Goal: Contribute content: Contribute content

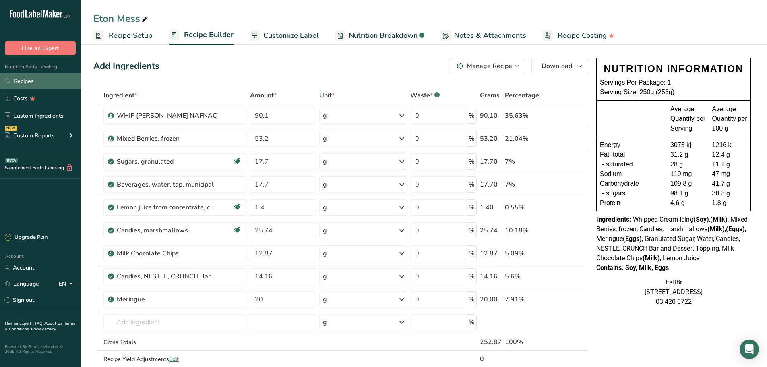
click at [24, 81] on link "Recipes" at bounding box center [40, 80] width 81 height 15
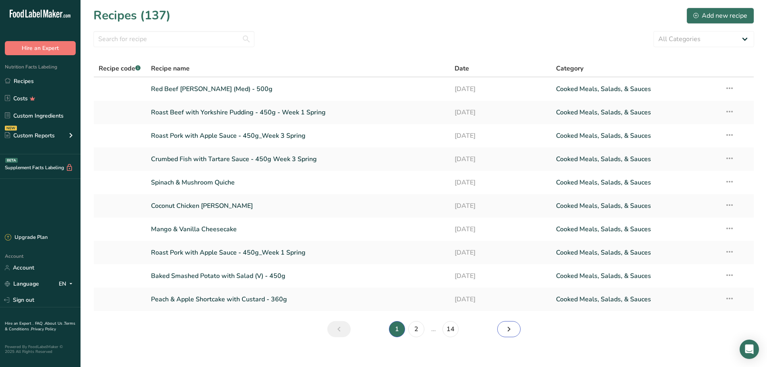
click at [512, 328] on icon "Next page" at bounding box center [509, 329] width 10 height 15
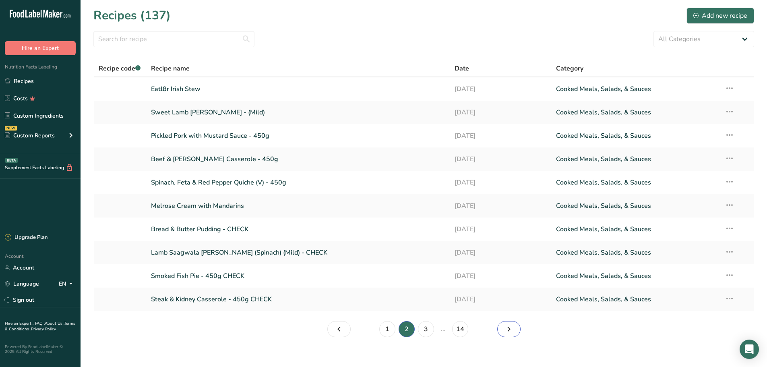
click at [512, 327] on icon "Page 3." at bounding box center [509, 329] width 10 height 15
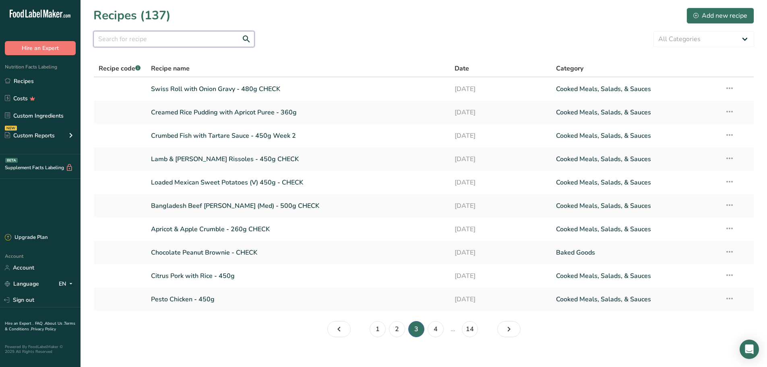
click at [139, 38] on input "text" at bounding box center [173, 39] width 161 height 16
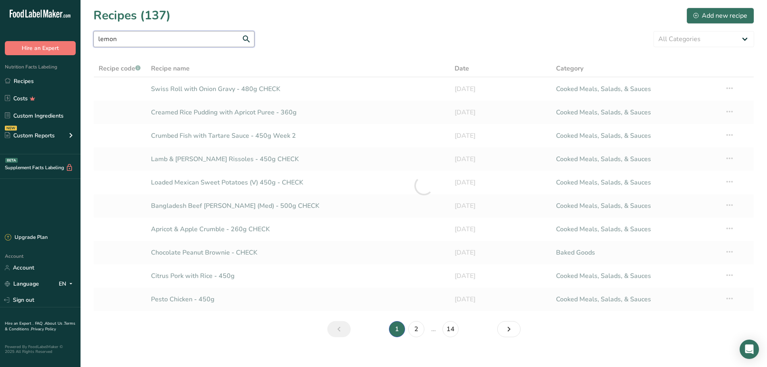
type input "lemon"
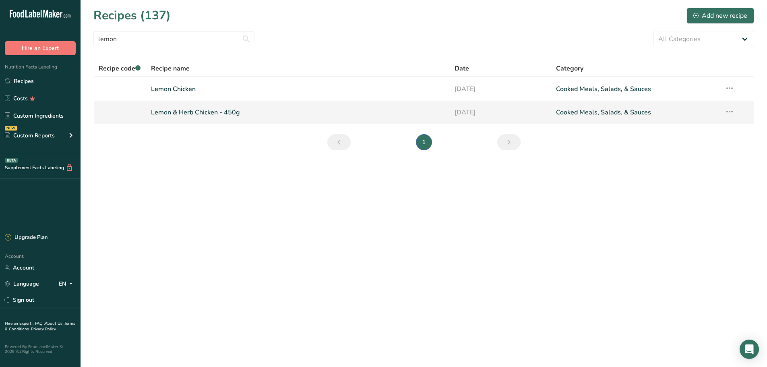
click at [186, 111] on link "Lemon & Herb Chicken - 450g" at bounding box center [298, 112] width 294 height 17
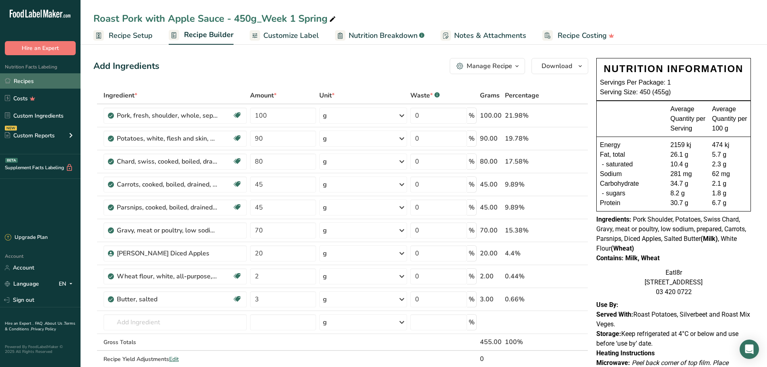
click at [35, 74] on link "Recipes" at bounding box center [40, 80] width 81 height 15
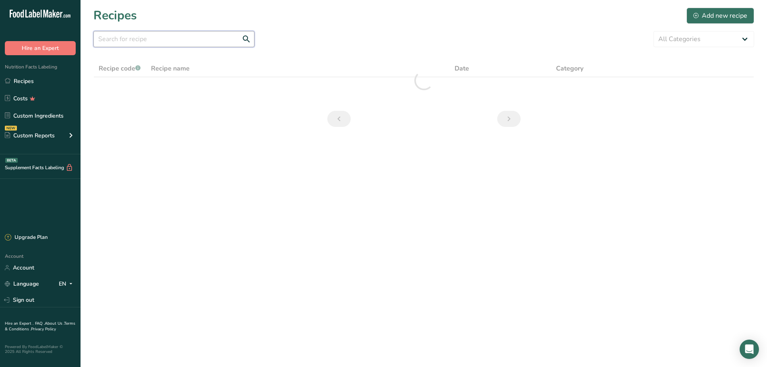
click at [124, 38] on input "text" at bounding box center [173, 39] width 161 height 16
type input "lemon"
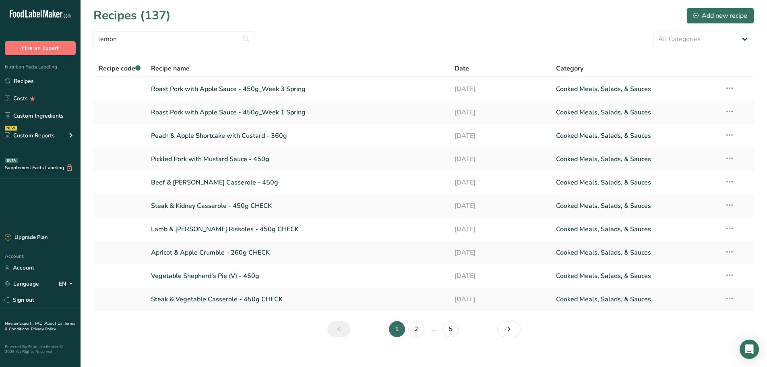
click at [218, 331] on section "Recipes (137) Add new recipe lemon All Categories Baked Goods Beverages Confect…" at bounding box center [424, 175] width 687 height 350
click at [141, 39] on input "lemon" at bounding box center [173, 39] width 161 height 16
click at [510, 331] on icon "Next page" at bounding box center [509, 329] width 10 height 15
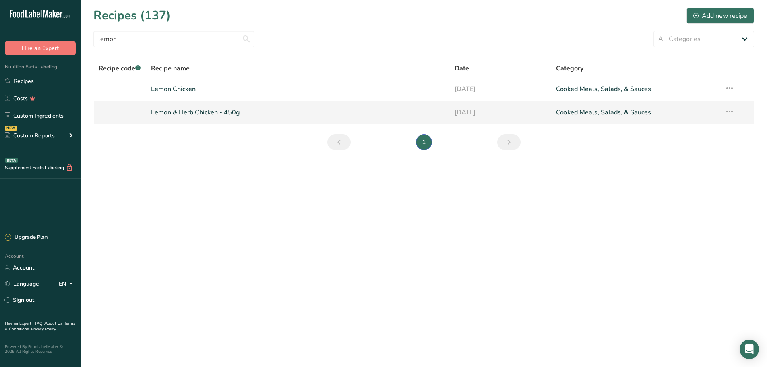
click at [189, 116] on link "Lemon & Herb Chicken - 450g" at bounding box center [298, 112] width 294 height 17
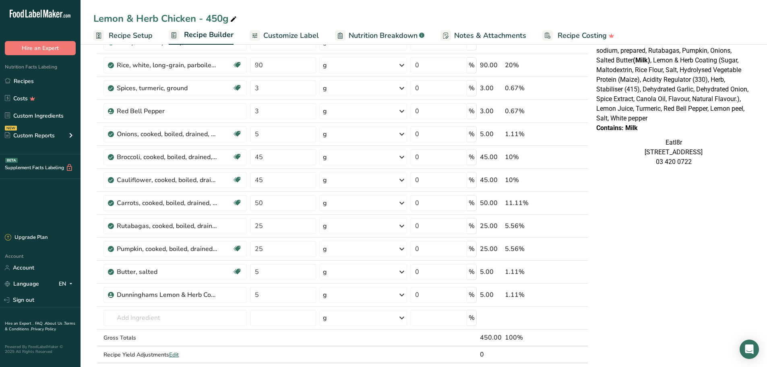
scroll to position [161, 0]
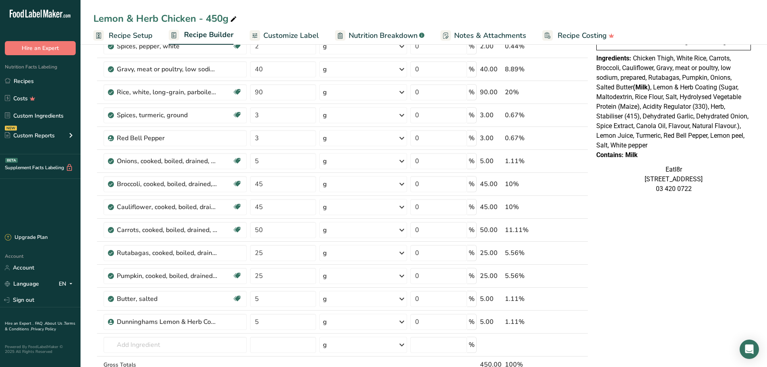
click at [661, 156] on div "Contains: Milk" at bounding box center [674, 155] width 155 height 10
drag, startPoint x: 26, startPoint y: 83, endPoint x: 27, endPoint y: 102, distance: 19.8
click at [26, 83] on link "Recipes" at bounding box center [40, 80] width 81 height 15
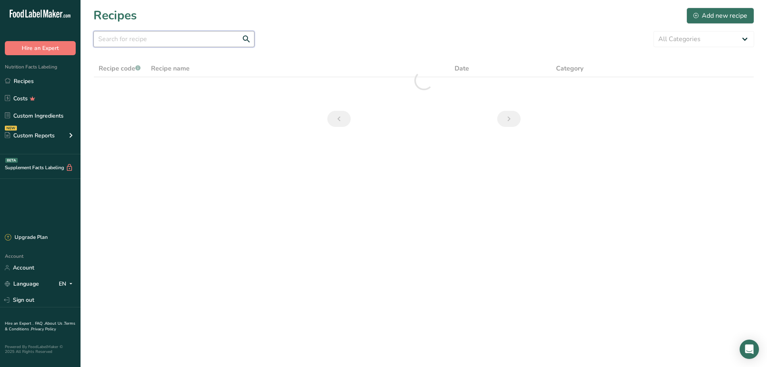
click at [112, 38] on input "text" at bounding box center [173, 39] width 161 height 16
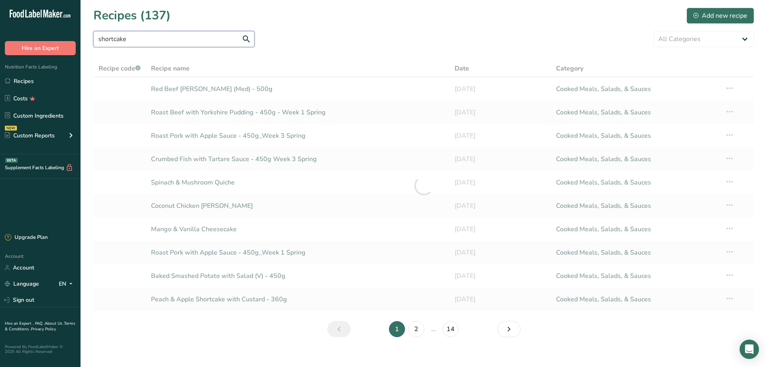
type input "shortcake"
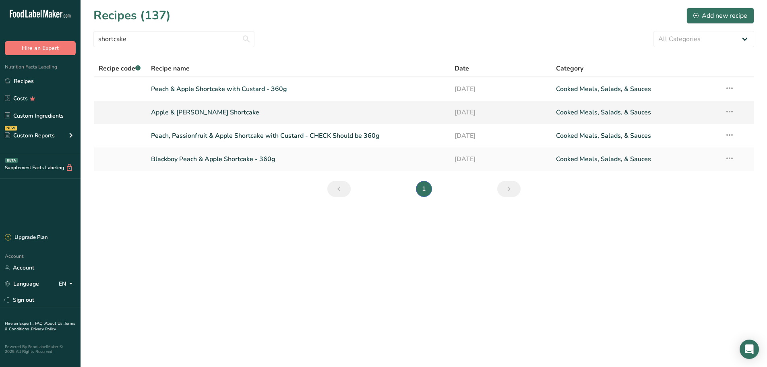
click at [205, 109] on link "Apple & Berry Shortcake" at bounding box center [298, 112] width 294 height 17
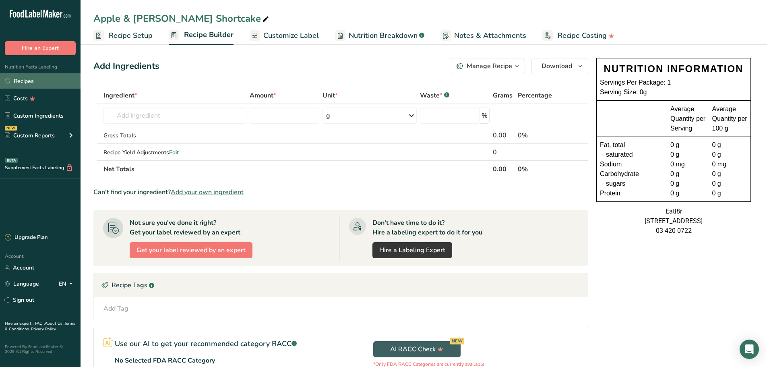
click at [22, 78] on link "Recipes" at bounding box center [40, 80] width 81 height 15
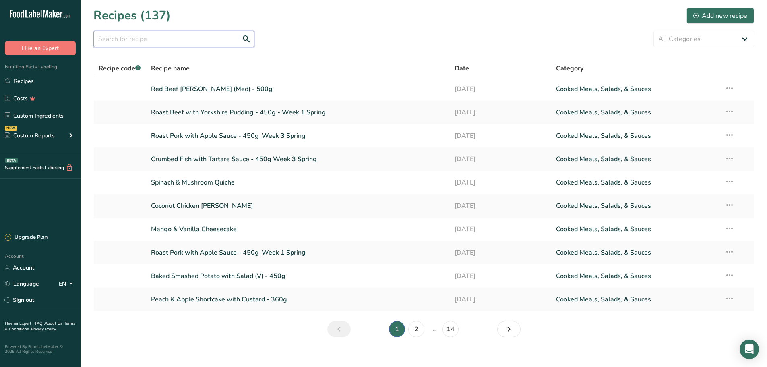
click at [158, 37] on input "text" at bounding box center [173, 39] width 161 height 16
type input "shortcake"
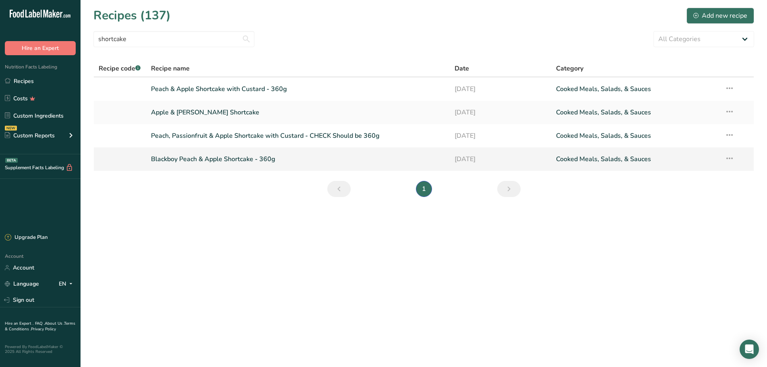
click at [219, 159] on link "Blackboy Peach & Apple Shortcake - 360g" at bounding box center [298, 159] width 294 height 17
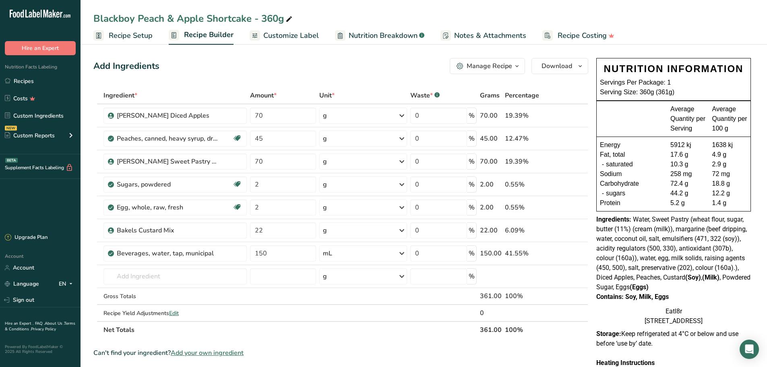
click at [520, 62] on icon "button" at bounding box center [517, 66] width 6 height 10
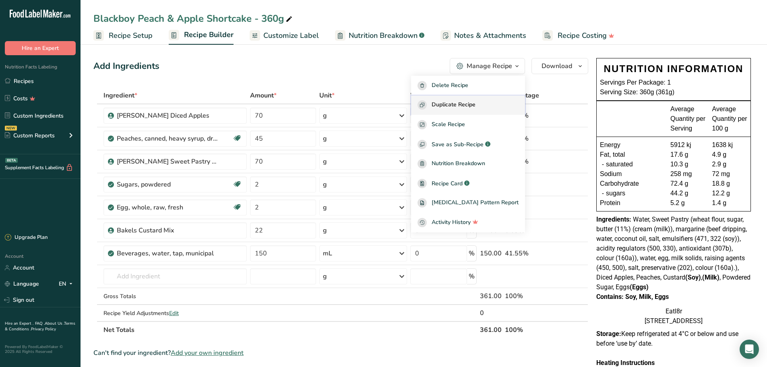
click at [468, 103] on span "Duplicate Recipe" at bounding box center [454, 104] width 44 height 9
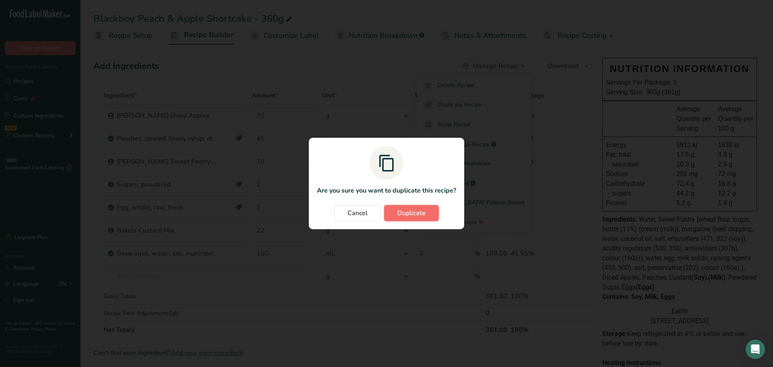
click at [416, 218] on span "Duplicate" at bounding box center [412, 213] width 28 height 10
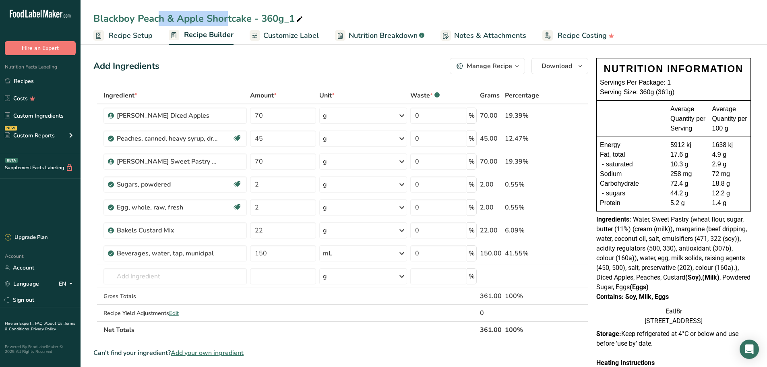
drag, startPoint x: 164, startPoint y: 21, endPoint x: 84, endPoint y: 19, distance: 79.8
click at [84, 19] on div "Blackboy Peach & Apple Shortcake - 360g_1" at bounding box center [424, 18] width 687 height 15
click at [300, 17] on icon at bounding box center [299, 19] width 7 height 11
click at [133, 19] on input "Blackboy Peach & Apple Shortcake - 360g" at bounding box center [423, 18] width 661 height 15
drag, startPoint x: 163, startPoint y: 18, endPoint x: 79, endPoint y: 18, distance: 84.2
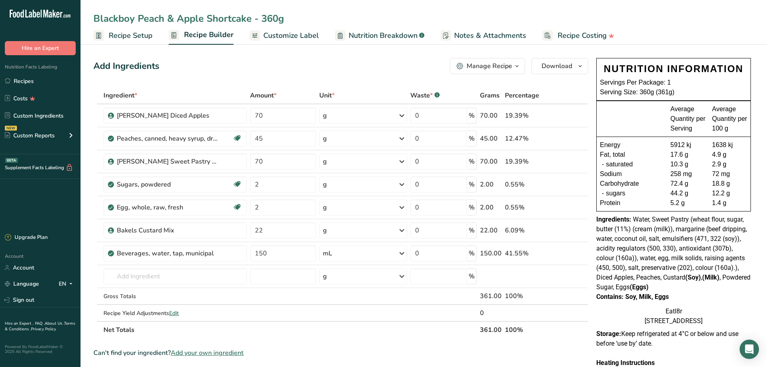
click at [79, 18] on div ".a-20{fill:#fff;} Hire an Expert Nutrition Facts Labeling Recipes Costs Custom …" at bounding box center [383, 318] width 767 height 636
type input "Berry & Apple Shortcake - 360g"
click at [158, 277] on input "text" at bounding box center [175, 276] width 143 height 16
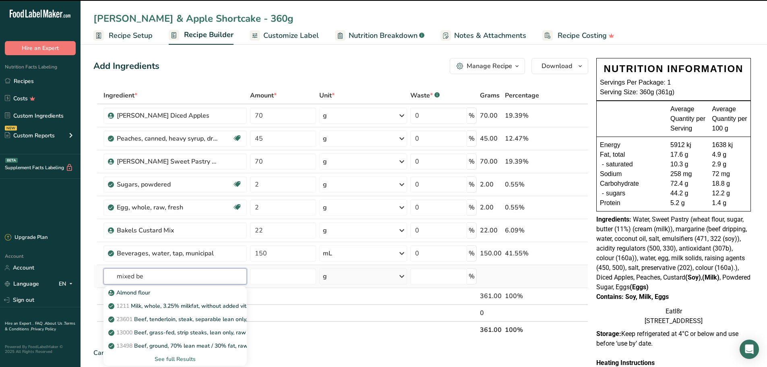
type input "mixed ber"
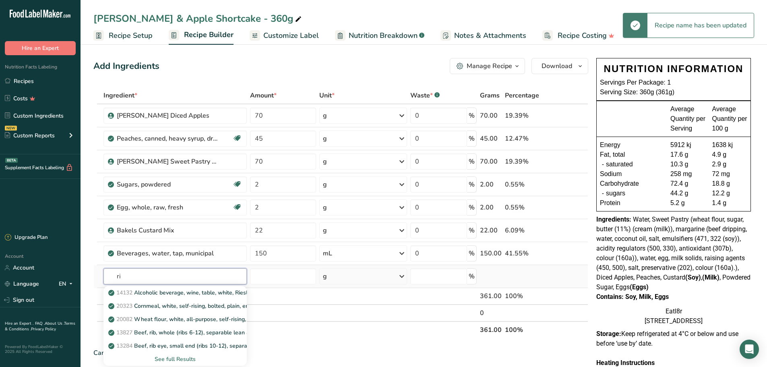
type input "r"
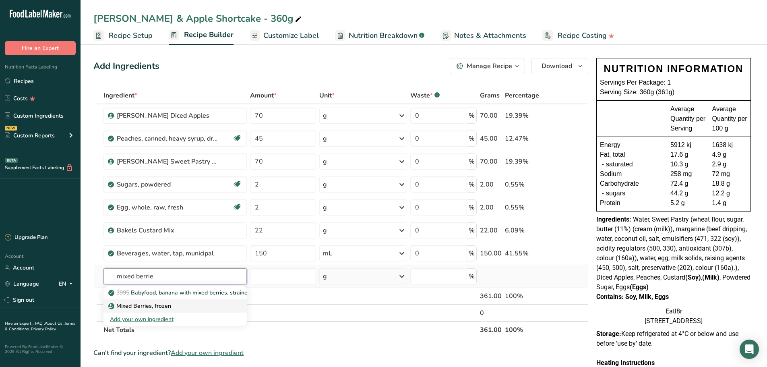
type input "mixed berrie"
click at [140, 305] on p "Mixed Berries, frozen" at bounding box center [140, 306] width 61 height 8
type input "Mixed Berries, frozen"
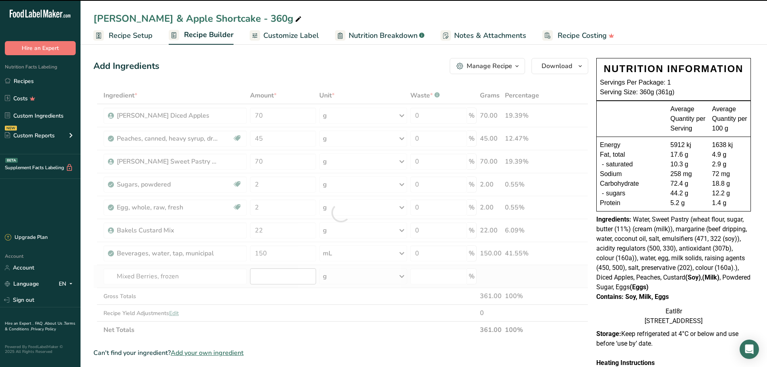
type input "0"
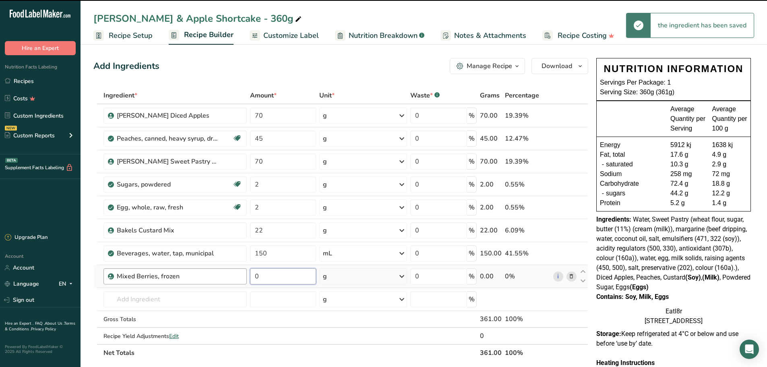
drag, startPoint x: 271, startPoint y: 279, endPoint x: 229, endPoint y: 277, distance: 41.6
click at [229, 277] on tr "Mixed Berries, frozen 0 g Weight Units g kg mg See more Volume Units l Volume u…" at bounding box center [341, 276] width 494 height 23
type input "45"
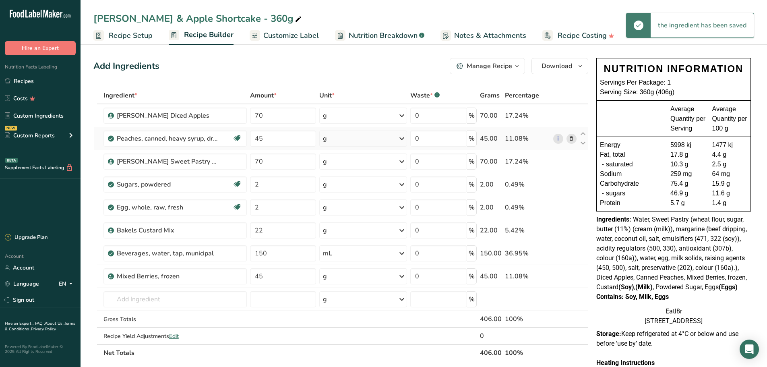
click at [571, 137] on icon at bounding box center [572, 139] width 6 height 8
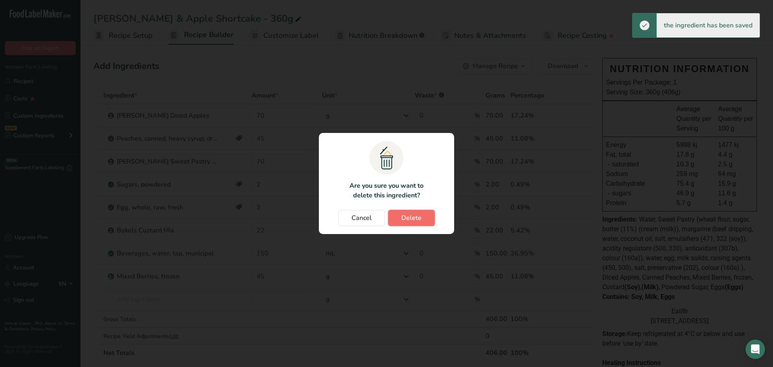
click at [412, 215] on span "Delete" at bounding box center [412, 218] width 20 height 10
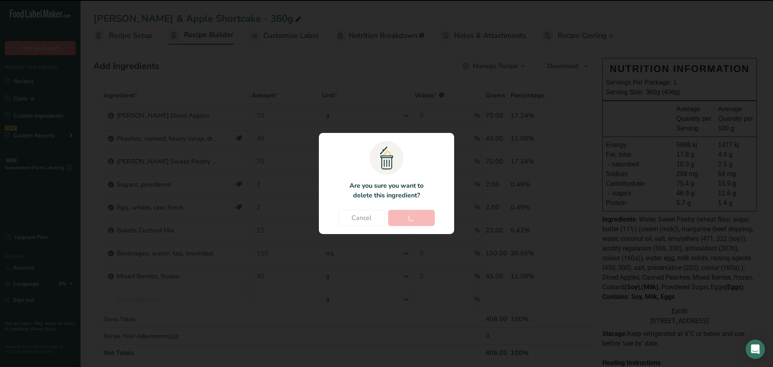
type input "70"
type input "2"
type input "22"
type input "150"
type input "45"
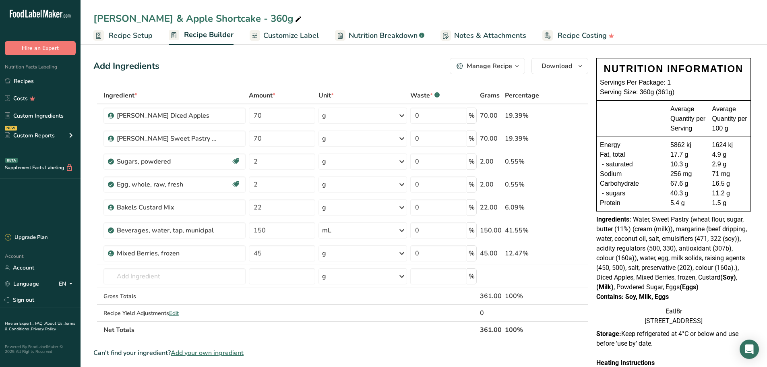
click at [430, 330] on th "Net Totals" at bounding box center [290, 329] width 377 height 17
click at [673, 199] on div "5.4 g" at bounding box center [688, 203] width 35 height 10
click at [698, 245] on span "Water, Sweet Pastry (wheat flour, sugar, butter (11%) (cream (milk)), margarine…" at bounding box center [672, 252] width 151 height 75
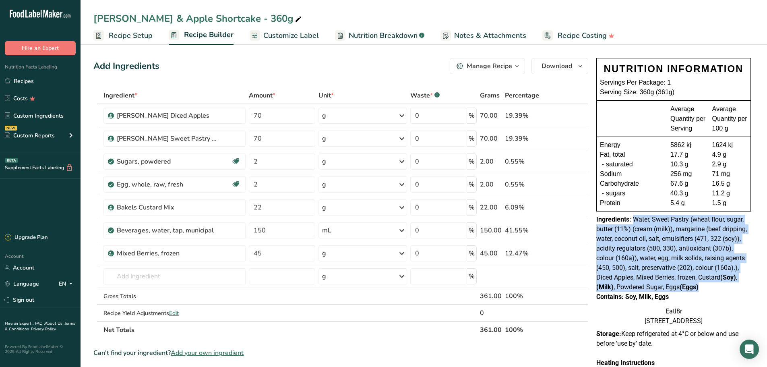
drag, startPoint x: 633, startPoint y: 218, endPoint x: 754, endPoint y: 285, distance: 138.3
click at [754, 285] on div "NUTRITION INFORMATION Servings Per Package: 1 Serving Size: 360g (361g) Average…" at bounding box center [673, 192] width 161 height 274
copy span "Water, Sweet Pastry (wheat flour, sugar, butter (11%) (cream (milk)), margarine…"
drag, startPoint x: 627, startPoint y: 295, endPoint x: 669, endPoint y: 298, distance: 42.8
click at [669, 298] on div "Contains: Soy, Milk, Eggs" at bounding box center [674, 297] width 155 height 10
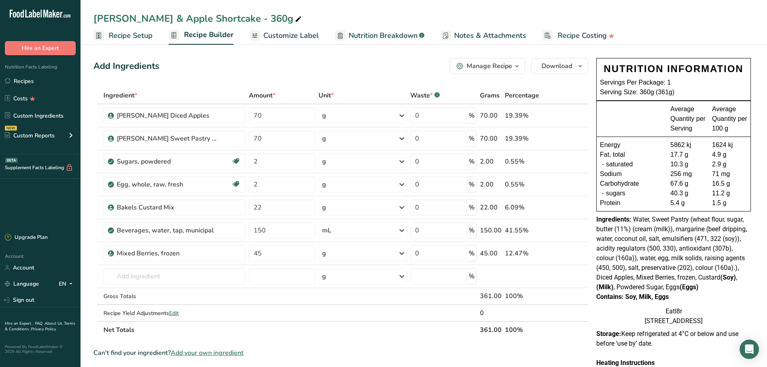
click at [690, 246] on span "Water, Sweet Pastry (wheat flour, sugar, butter (11%) (cream (milk)), margarine…" at bounding box center [672, 252] width 151 height 75
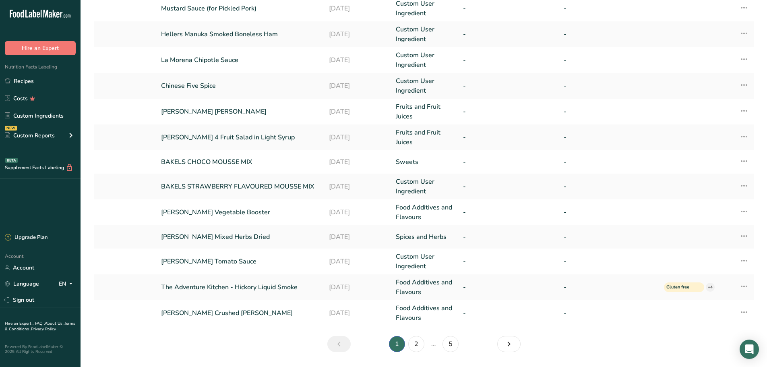
scroll to position [152, 0]
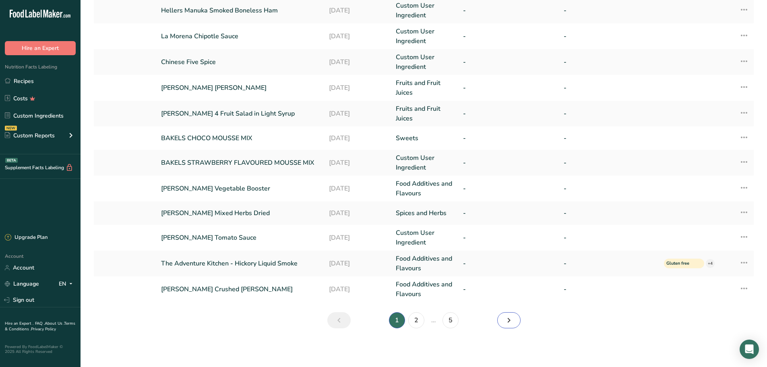
click at [506, 314] on icon "Next" at bounding box center [509, 320] width 10 height 15
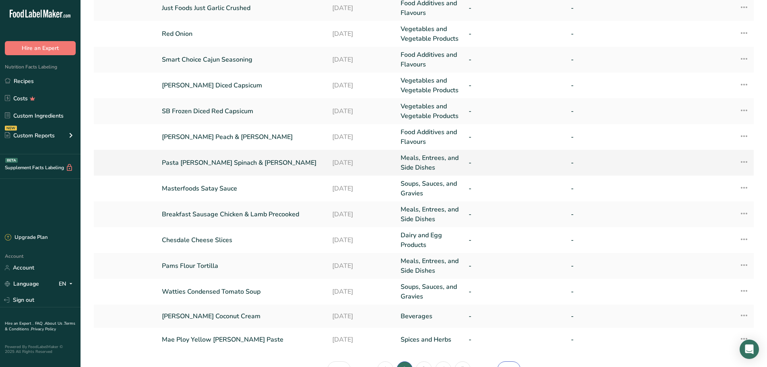
scroll to position [125, 0]
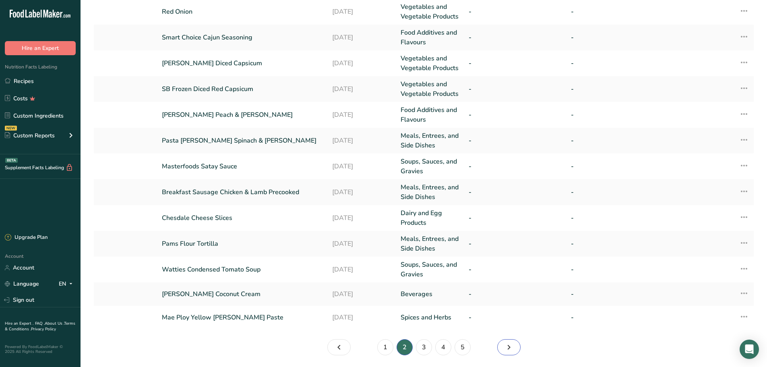
click at [510, 347] on icon "Page 3." at bounding box center [509, 347] width 10 height 15
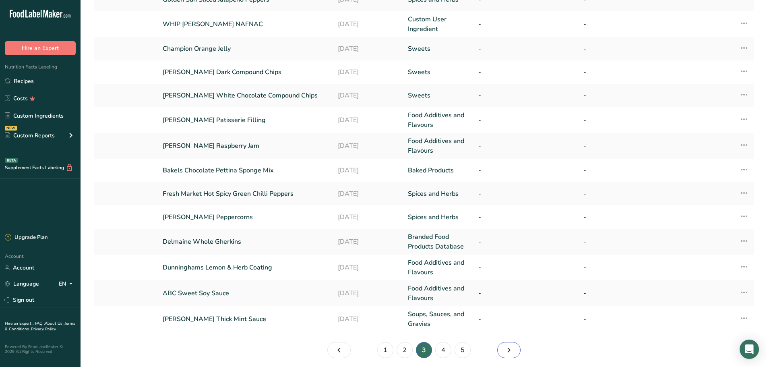
scroll to position [123, 0]
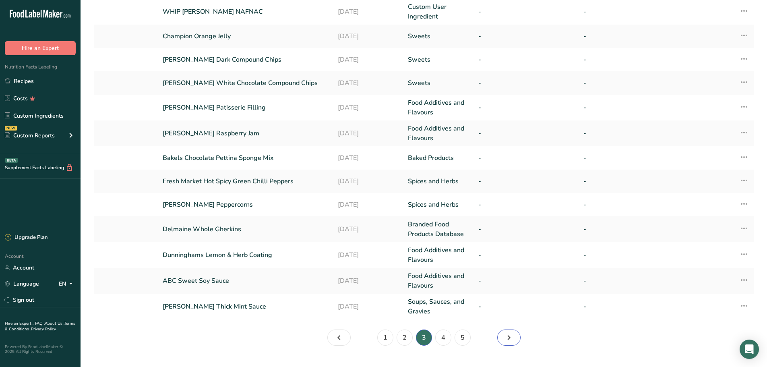
click at [508, 338] on icon "Page 4." at bounding box center [509, 337] width 10 height 15
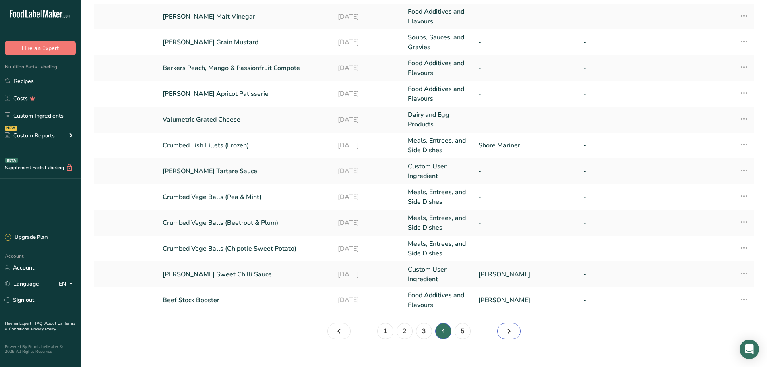
scroll to position [157, 0]
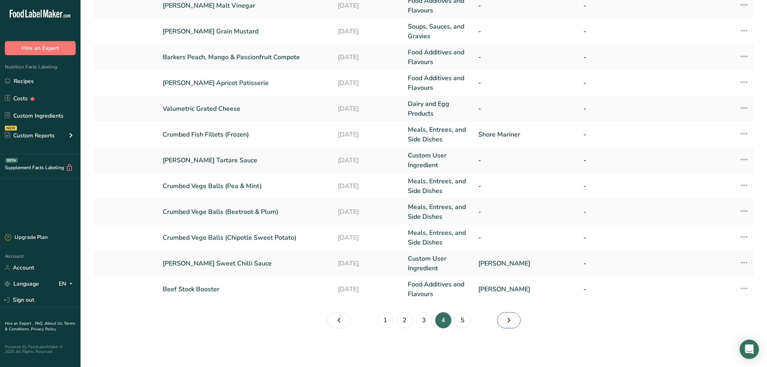
click at [511, 319] on icon "Page 5." at bounding box center [509, 320] width 10 height 15
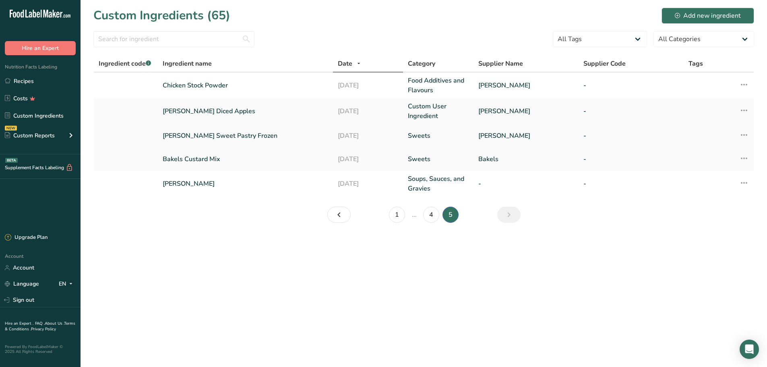
click at [235, 137] on link "[PERSON_NAME] Sweet Pastry Frozen" at bounding box center [246, 136] width 166 height 10
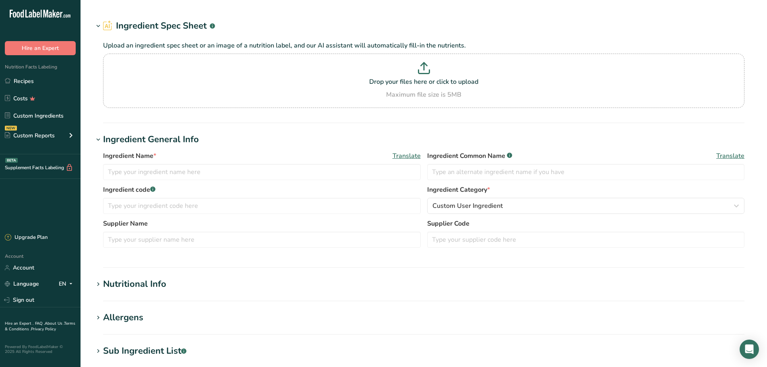
type input "[PERSON_NAME] Sweet Pastry Frozen"
type input "Sweet Pastry"
type input "[PERSON_NAME]"
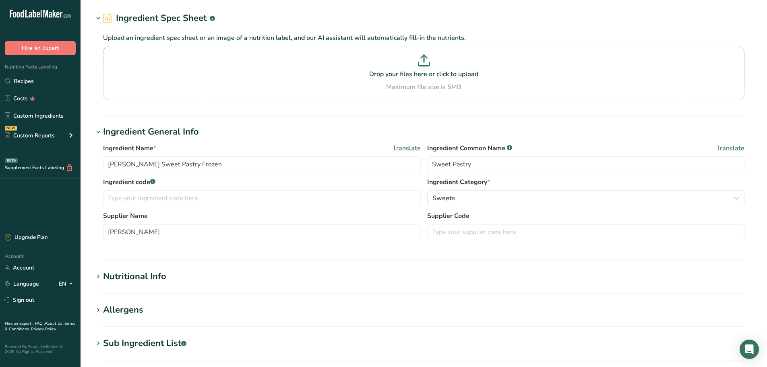
scroll to position [54, 0]
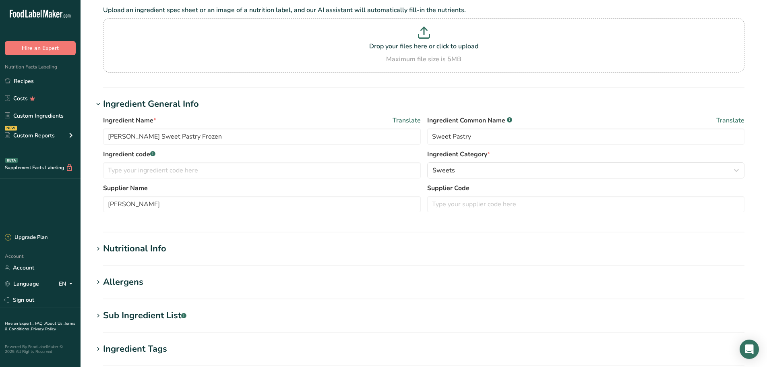
click at [98, 281] on icon at bounding box center [98, 282] width 7 height 11
click at [98, 248] on icon at bounding box center [98, 248] width 7 height 11
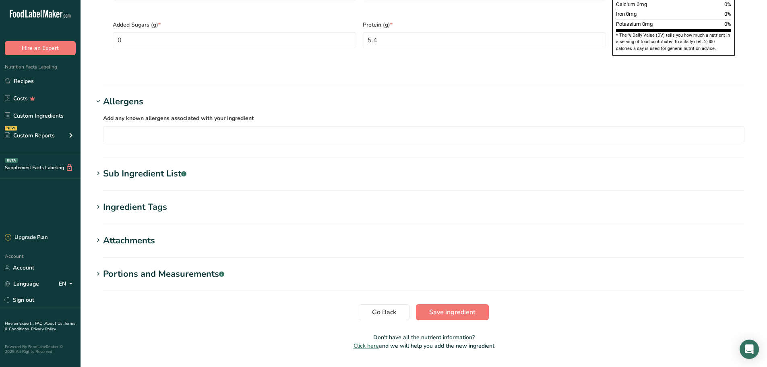
scroll to position [613, 0]
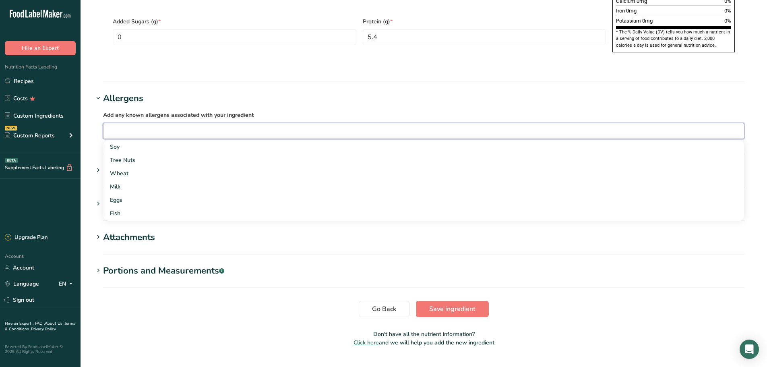
click at [140, 124] on input "text" at bounding box center [424, 130] width 641 height 12
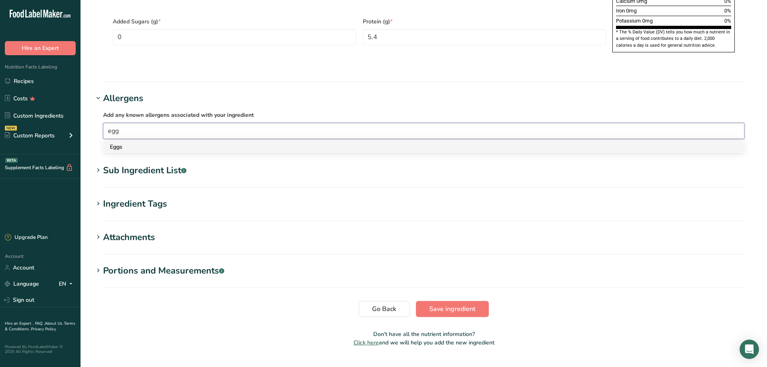
type input "egg"
click at [120, 143] on div "Eggs" at bounding box center [417, 147] width 615 height 8
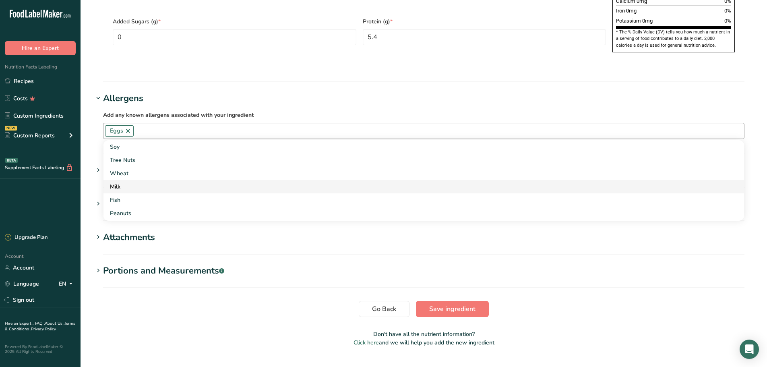
click at [126, 182] on div "Milk" at bounding box center [417, 186] width 615 height 8
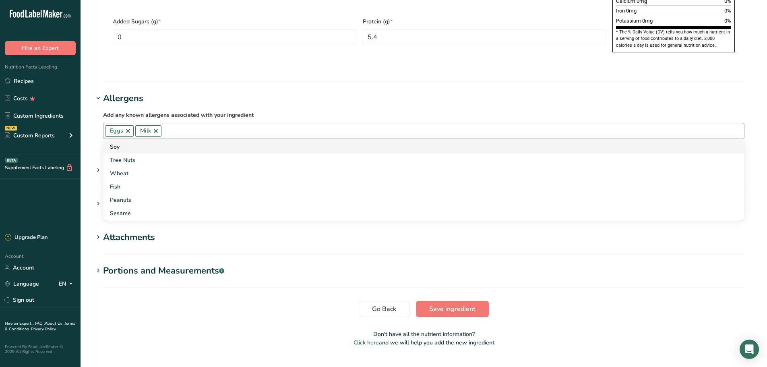
click at [116, 143] on div "Soy" at bounding box center [417, 147] width 615 height 8
click at [120, 156] on div "Wheat" at bounding box center [417, 160] width 615 height 8
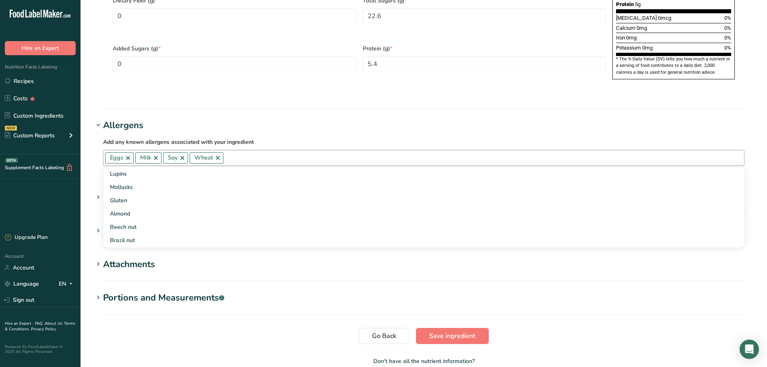
scroll to position [108, 0]
click at [125, 195] on div "Gluten" at bounding box center [417, 199] width 615 height 8
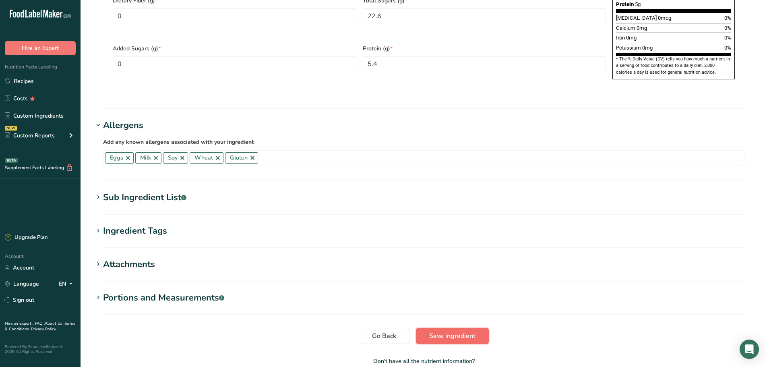
click at [448, 331] on span "Save ingredient" at bounding box center [452, 336] width 46 height 10
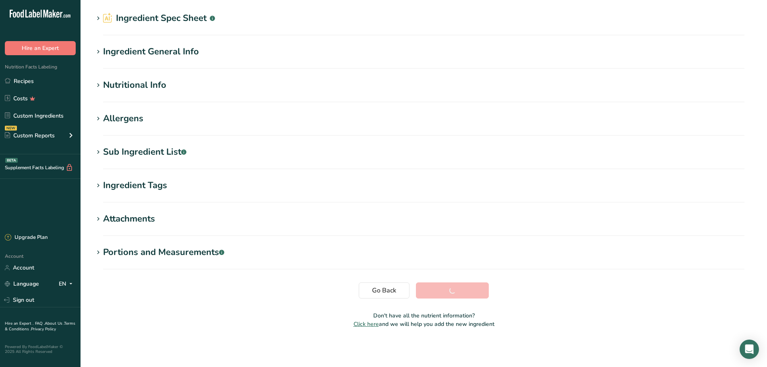
scroll to position [26, 0]
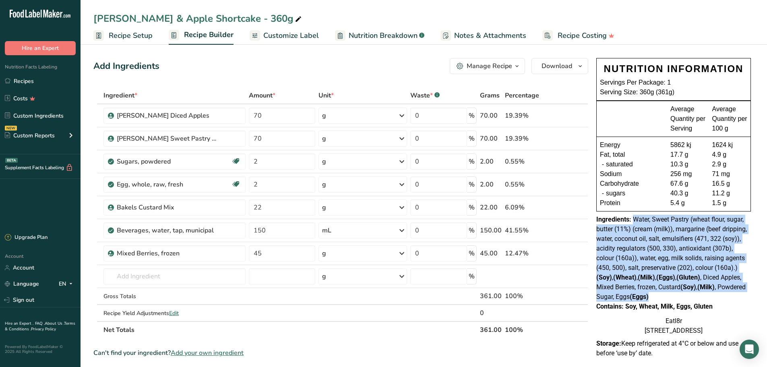
drag, startPoint x: 632, startPoint y: 220, endPoint x: 750, endPoint y: 296, distance: 140.9
click at [750, 296] on div "Ingredients: Water, Sweet Pastry (wheat flour, sugar, butter (11%) (cream (milk…" at bounding box center [674, 258] width 155 height 87
copy span "Water, Sweet Pastry (wheat flour, sugar, butter (11%) (cream (milk)), margarine…"
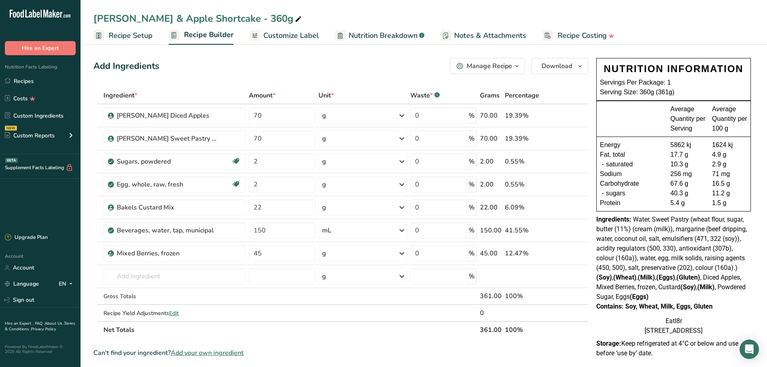
click at [654, 307] on div "Contains: Soy, Wheat, Milk, Eggs, Gluten" at bounding box center [674, 307] width 155 height 10
click at [621, 309] on div "Contains: Soy, Wheat, Milk, Eggs, Gluten" at bounding box center [674, 307] width 155 height 10
drag, startPoint x: 627, startPoint y: 307, endPoint x: 714, endPoint y: 306, distance: 86.6
click at [714, 306] on div "Contains: Soy, Wheat, Milk, Eggs, Gluten" at bounding box center [674, 307] width 155 height 10
copy div "Soy, Wheat, Milk, Eggs, Gluten"
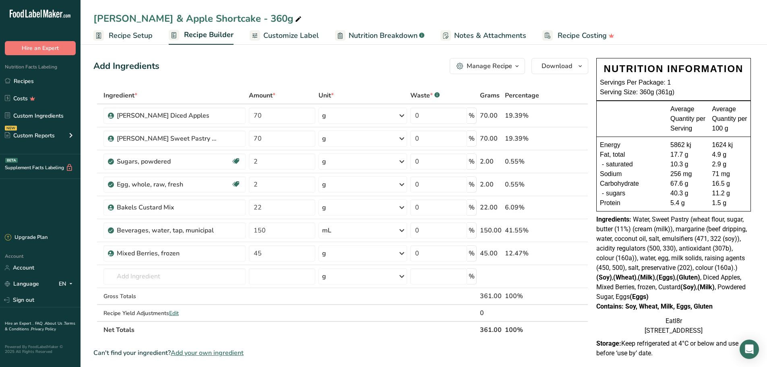
click at [661, 170] on div "Sodium" at bounding box center [635, 174] width 70 height 10
click at [666, 171] on div "Sodium" at bounding box center [635, 174] width 70 height 10
drag, startPoint x: 10, startPoint y: 82, endPoint x: 37, endPoint y: 78, distance: 26.5
click at [10, 82] on link "Recipes" at bounding box center [40, 80] width 81 height 15
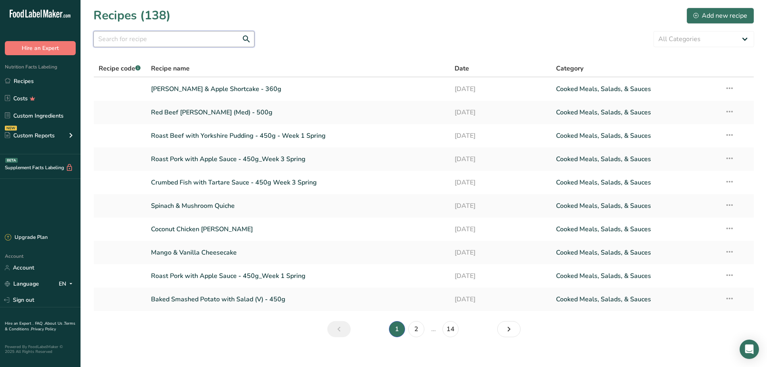
click at [146, 41] on input "text" at bounding box center [173, 39] width 161 height 16
type input "trifle"
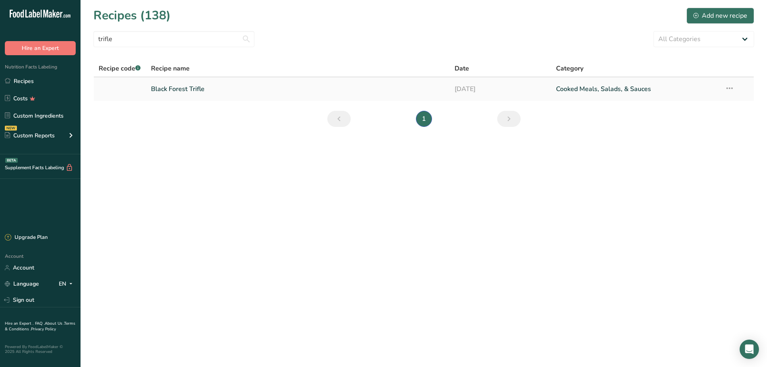
click at [178, 90] on link "Black Forest Trifle" at bounding box center [298, 89] width 294 height 17
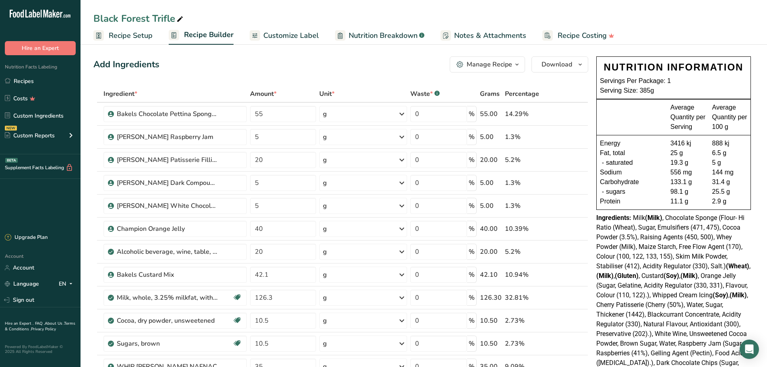
scroll to position [108, 0]
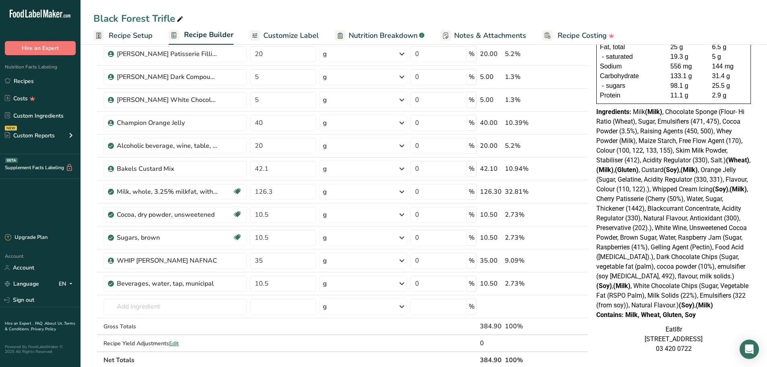
drag, startPoint x: 626, startPoint y: 324, endPoint x: 698, endPoint y: 325, distance: 72.9
click at [698, 320] on div "Contains: Milk, Wheat, Gluten, Soy" at bounding box center [674, 315] width 155 height 10
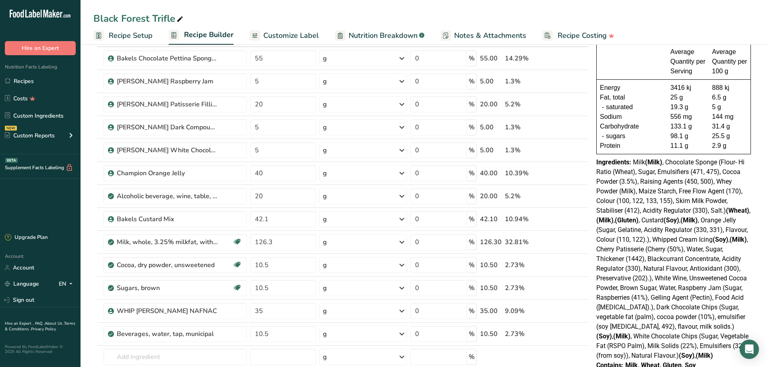
scroll to position [0, 0]
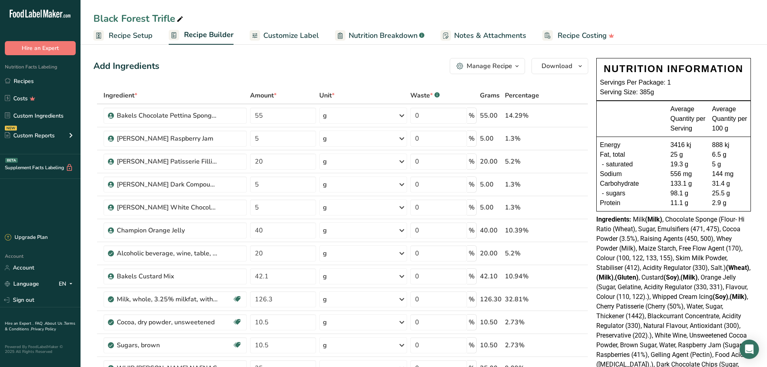
click at [728, 263] on div "Ingredients: Milk (Milk) , Chocolate Sponge (Flour- Hi Ratio (Wheat), Sugar, Em…" at bounding box center [674, 316] width 155 height 203
click at [26, 81] on link "Recipes" at bounding box center [40, 80] width 81 height 15
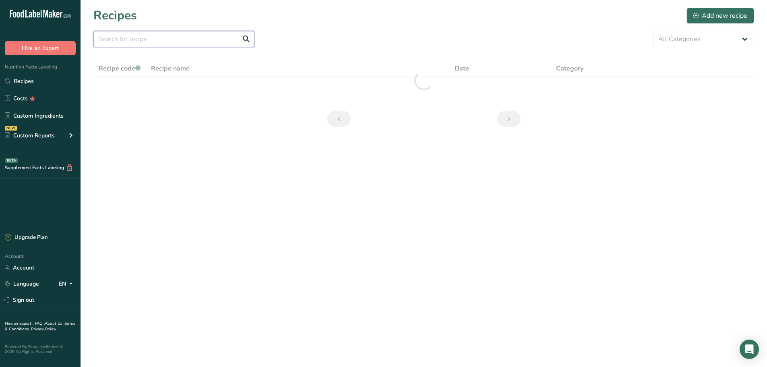
click at [148, 38] on input "text" at bounding box center [173, 39] width 161 height 16
type input "meatballs"
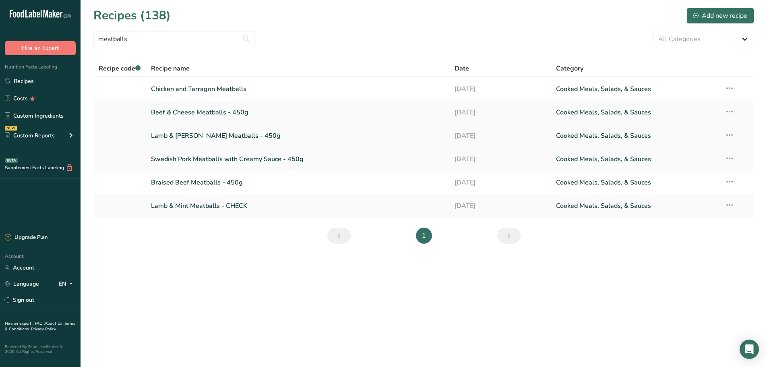
click at [191, 139] on link "Lamb & Rosemary Meatballs - 450g" at bounding box center [298, 135] width 294 height 17
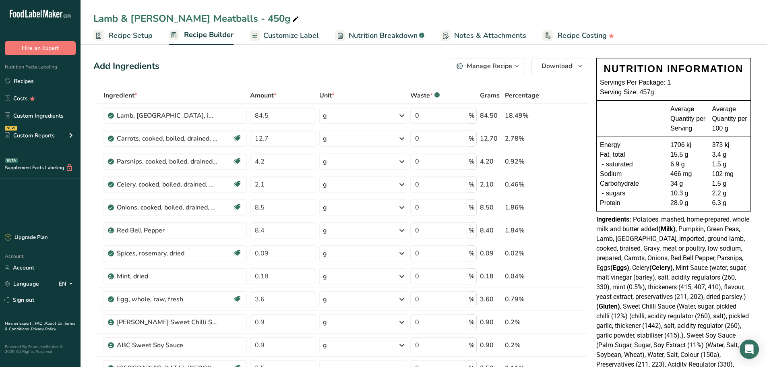
click at [707, 243] on div "Ingredients: Potatoes, mashed, home-prepared, whole milk and butter added (Milk…" at bounding box center [674, 307] width 155 height 184
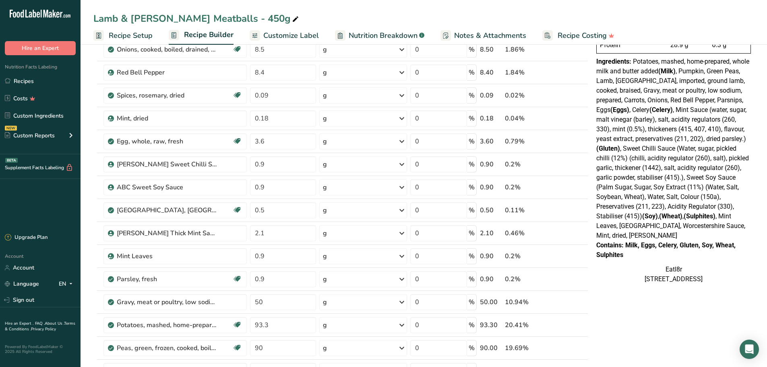
scroll to position [161, 0]
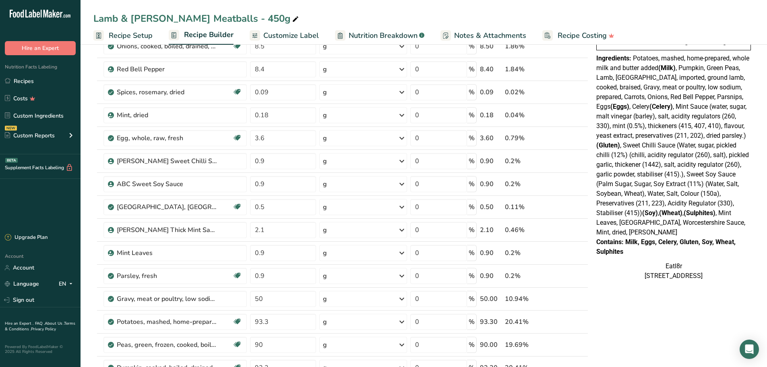
click at [723, 232] on div "Ingredients: Potatoes, mashed, home-prepared, whole milk and butter added (Milk…" at bounding box center [674, 146] width 155 height 184
click at [17, 74] on link "Recipes" at bounding box center [40, 80] width 81 height 15
click at [17, 80] on link "Recipes" at bounding box center [40, 80] width 81 height 15
